Goal: Obtain resource: Download file/media

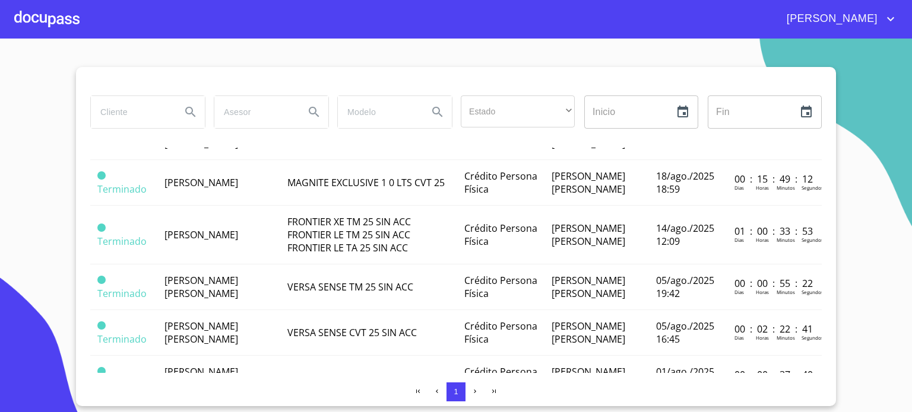
scroll to position [320, 0]
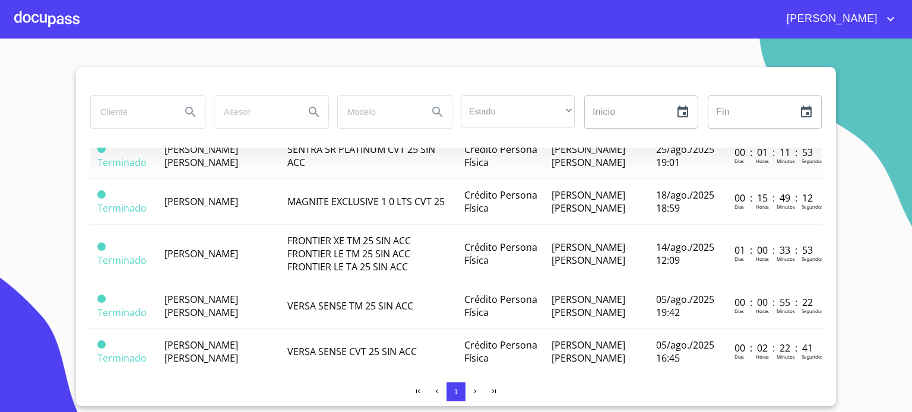
click at [184, 123] on span "[PERSON_NAME] [PERSON_NAME]" at bounding box center [201, 110] width 74 height 26
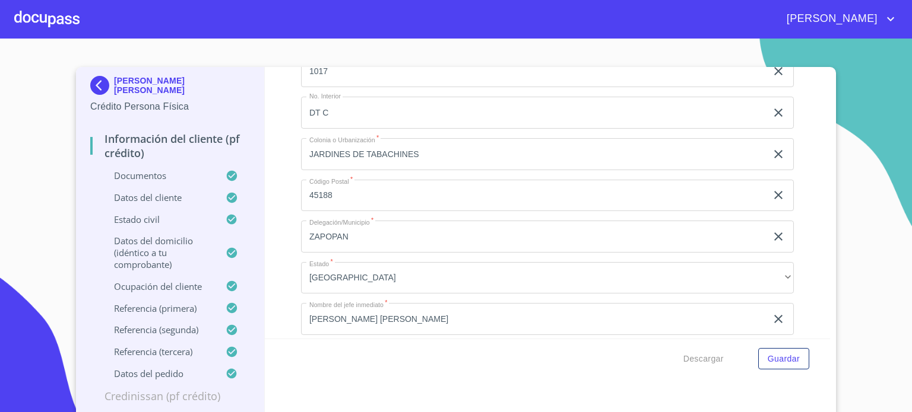
scroll to position [6888, 0]
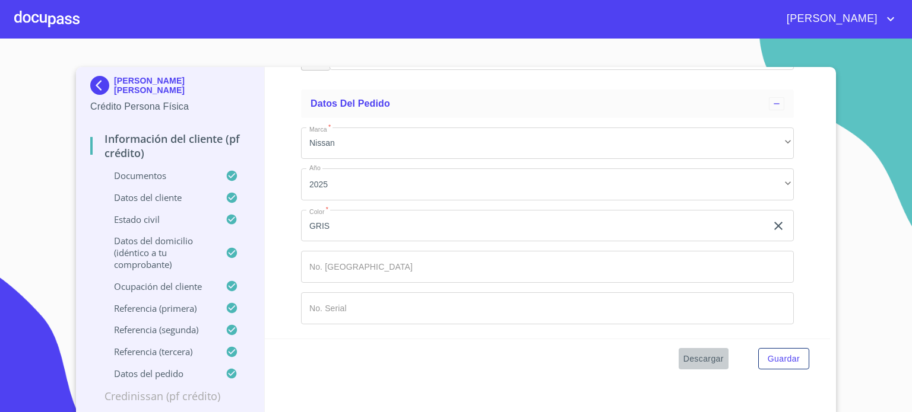
click at [703, 364] on span "Descargar" at bounding box center [703, 359] width 40 height 15
click at [24, 21] on div at bounding box center [46, 19] width 65 height 38
